Goal: Book appointment/travel/reservation

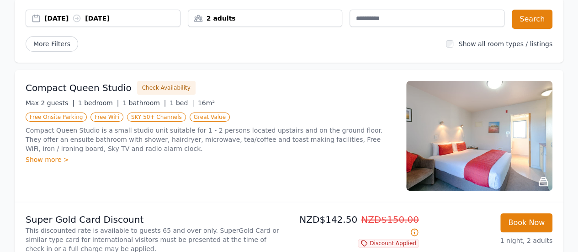
scroll to position [46, 0]
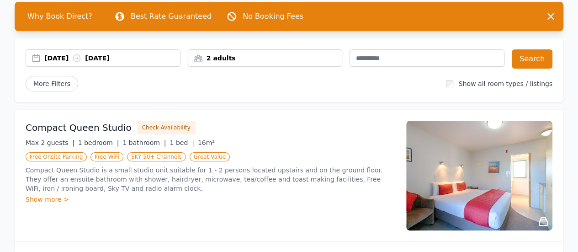
click at [81, 53] on div "[DATE] [DATE]" at bounding box center [112, 57] width 136 height 9
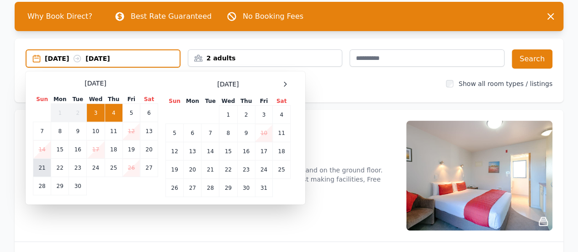
click at [41, 170] on td "21" at bounding box center [42, 168] width 18 height 18
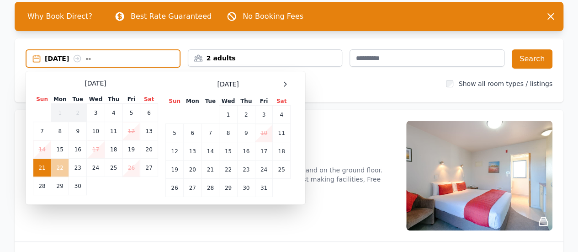
click at [58, 169] on td "22" at bounding box center [60, 168] width 18 height 18
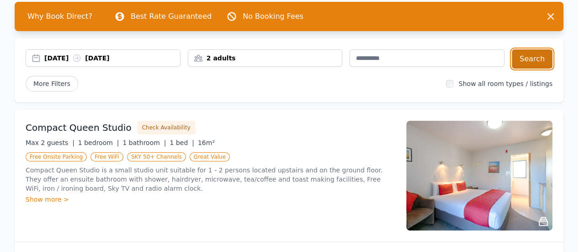
click at [537, 63] on button "Search" at bounding box center [532, 58] width 41 height 19
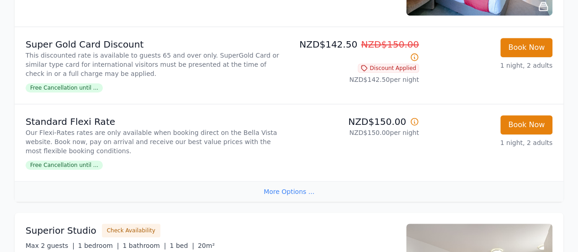
scroll to position [274, 0]
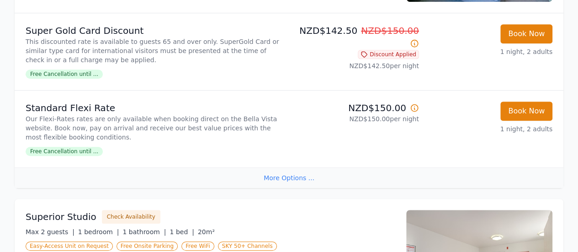
click at [301, 178] on div "More Options ..." at bounding box center [289, 177] width 549 height 21
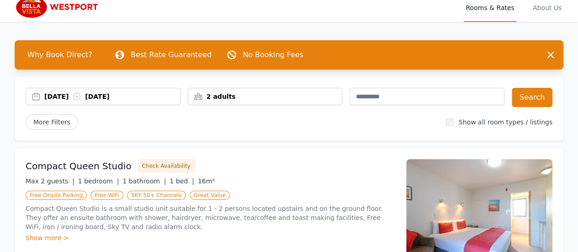
scroll to position [0, 0]
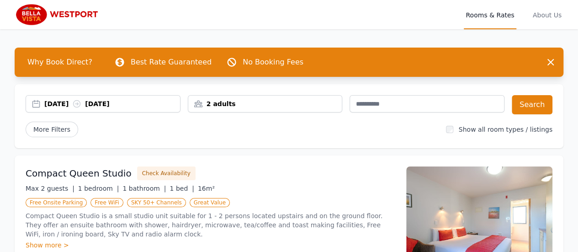
click at [258, 105] on div "2 adults" at bounding box center [265, 103] width 154 height 9
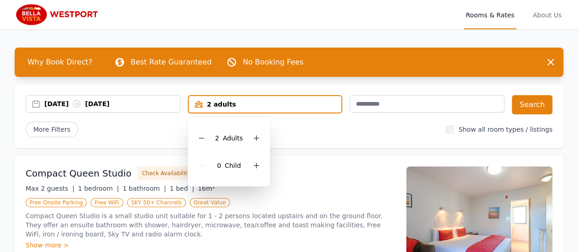
click at [258, 106] on div "2 adults" at bounding box center [265, 104] width 153 height 9
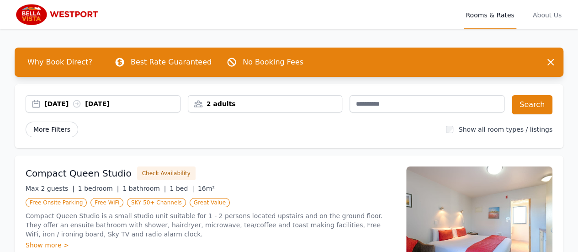
click at [72, 129] on span "More Filters" at bounding box center [52, 130] width 53 height 16
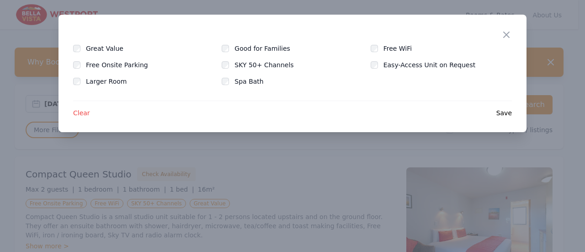
click at [509, 110] on span "Save" at bounding box center [504, 112] width 16 height 9
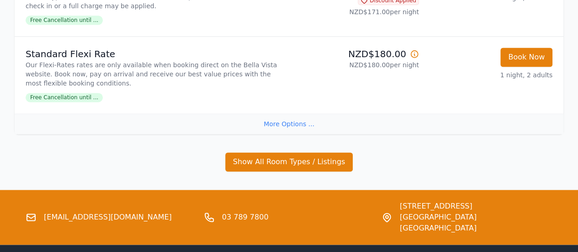
scroll to position [640, 0]
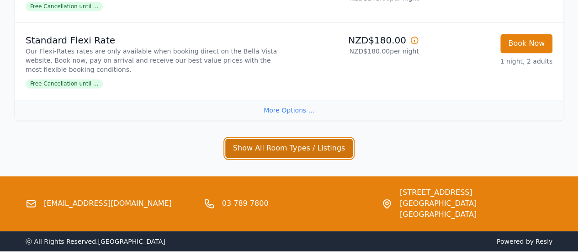
click at [257, 140] on button "Show All Room Types / Listings" at bounding box center [289, 147] width 128 height 19
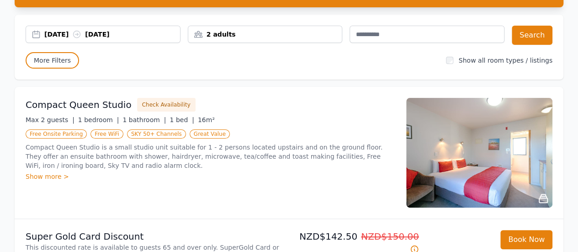
scroll to position [2, 0]
